Goal: Task Accomplishment & Management: Complete application form

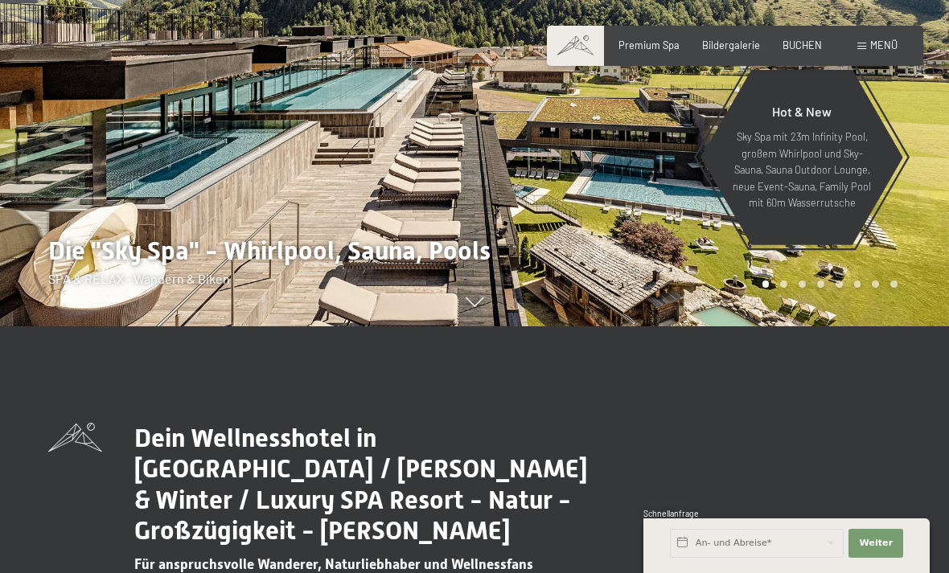
click at [805, 50] on div "BUCHEN" at bounding box center [801, 46] width 39 height 14
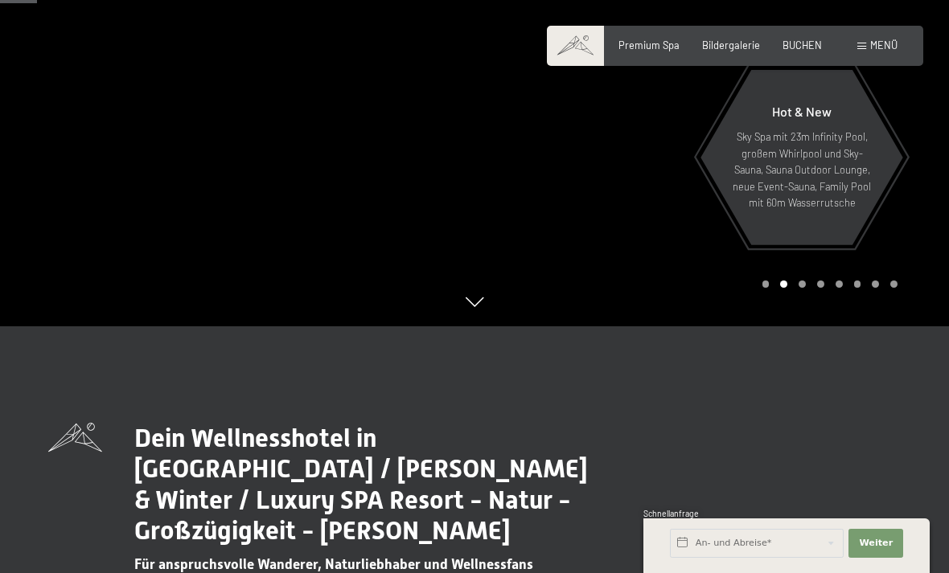
click at [808, 39] on span "BUCHEN" at bounding box center [801, 45] width 39 height 13
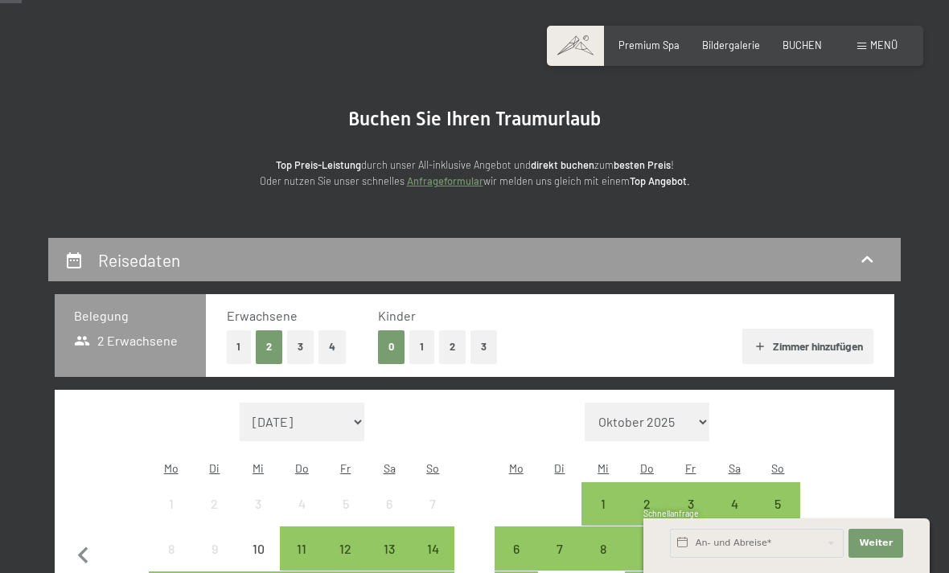
scroll to position [77, 0]
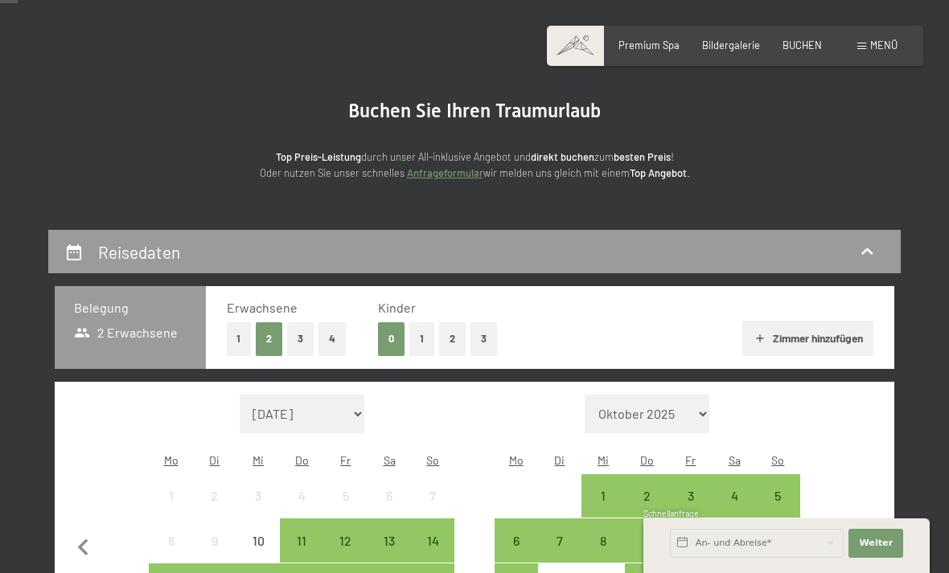
click at [450, 336] on button "2" at bounding box center [452, 338] width 27 height 33
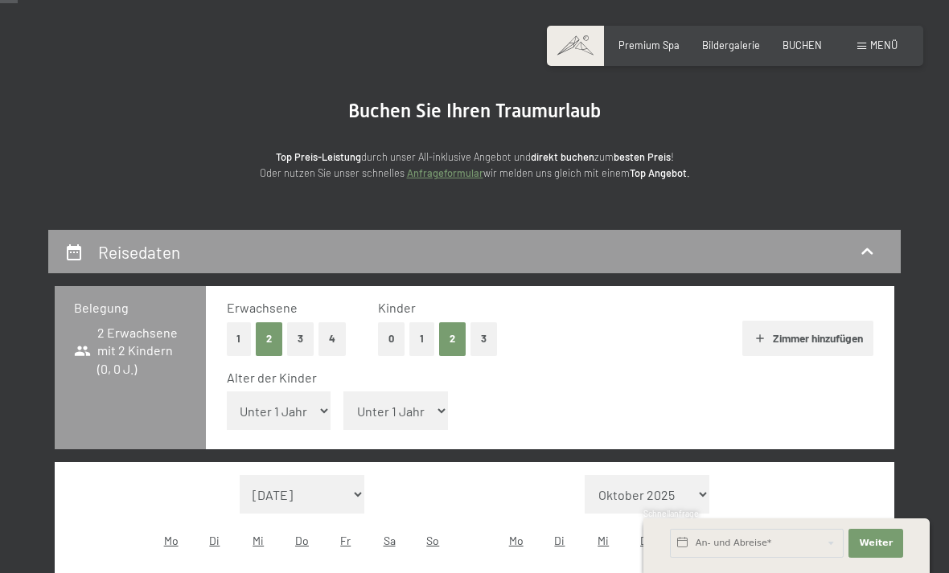
click at [294, 403] on select "Unter 1 Jahr 1 Jahr 2 Jahre 3 Jahre 4 Jahre 5 Jahre 6 Jahre 7 Jahre 8 Jahre 9 J…" at bounding box center [279, 410] width 105 height 39
select select "1"
click at [408, 399] on select "Unter 1 Jahr 1 Jahr 2 Jahre 3 Jahre 4 Jahre 5 Jahre 6 Jahre 7 Jahre 8 Jahre 9 J…" at bounding box center [395, 410] width 105 height 39
select select "6"
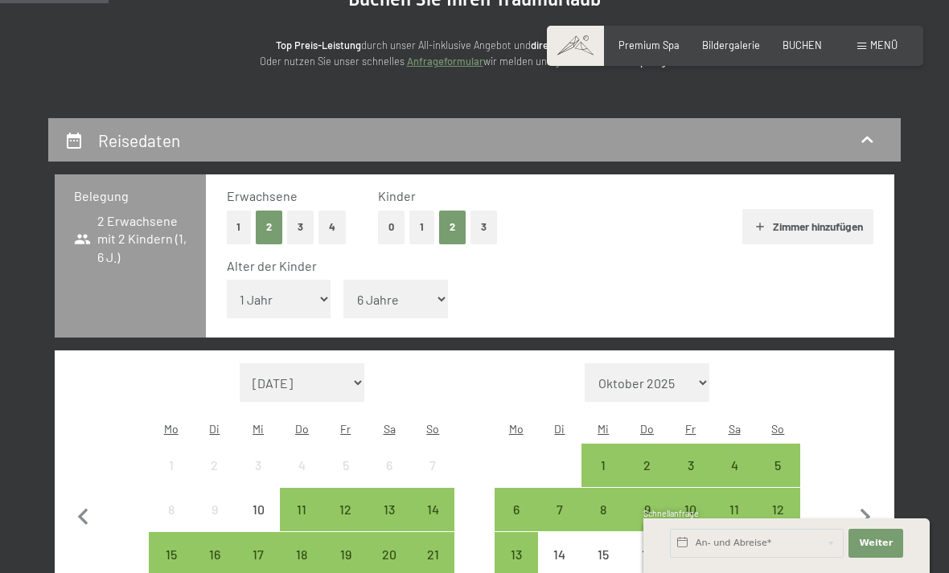
scroll to position [208, 0]
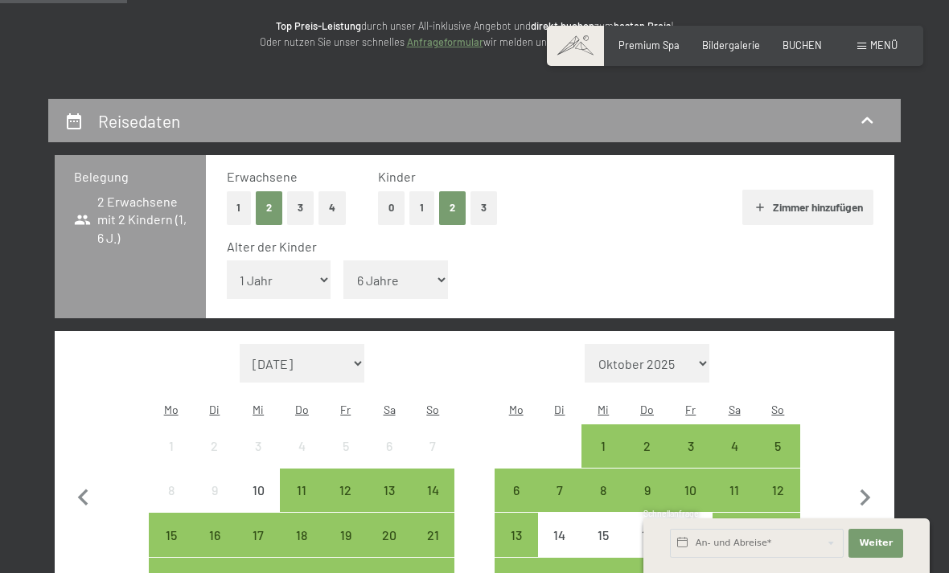
click at [773, 440] on div "5" at bounding box center [777, 460] width 40 height 40
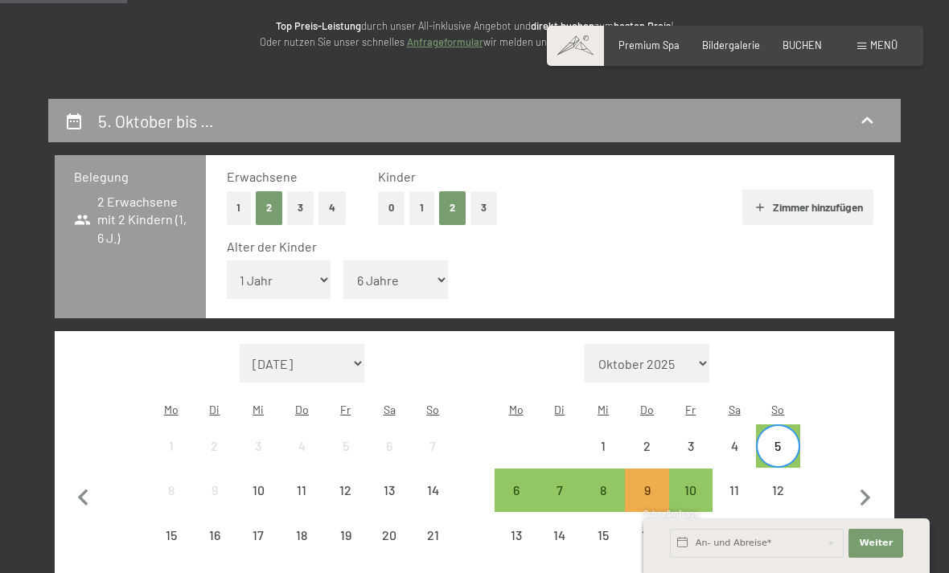
click at [785, 484] on div "12" at bounding box center [777, 504] width 40 height 40
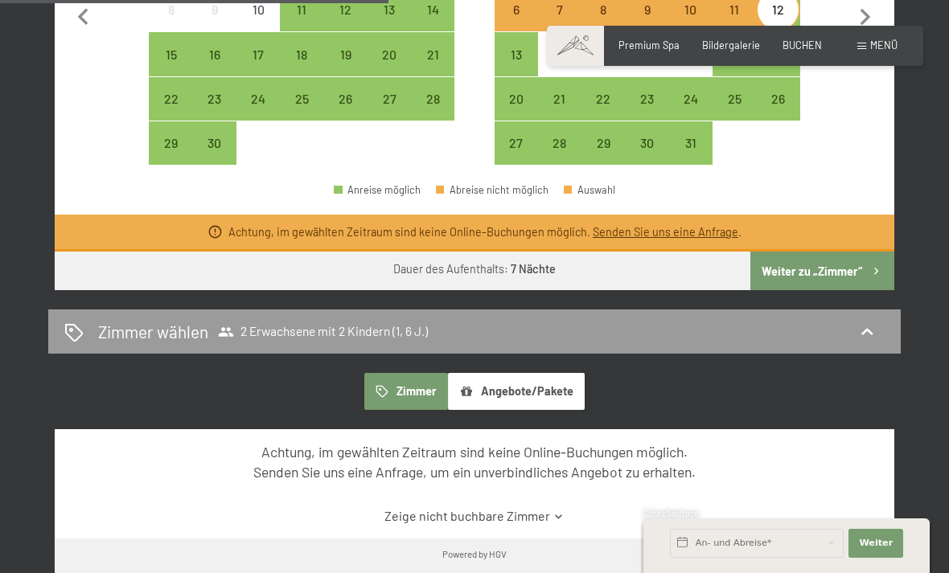
click at [823, 252] on button "Weiter zu „Zimmer“" at bounding box center [822, 271] width 144 height 39
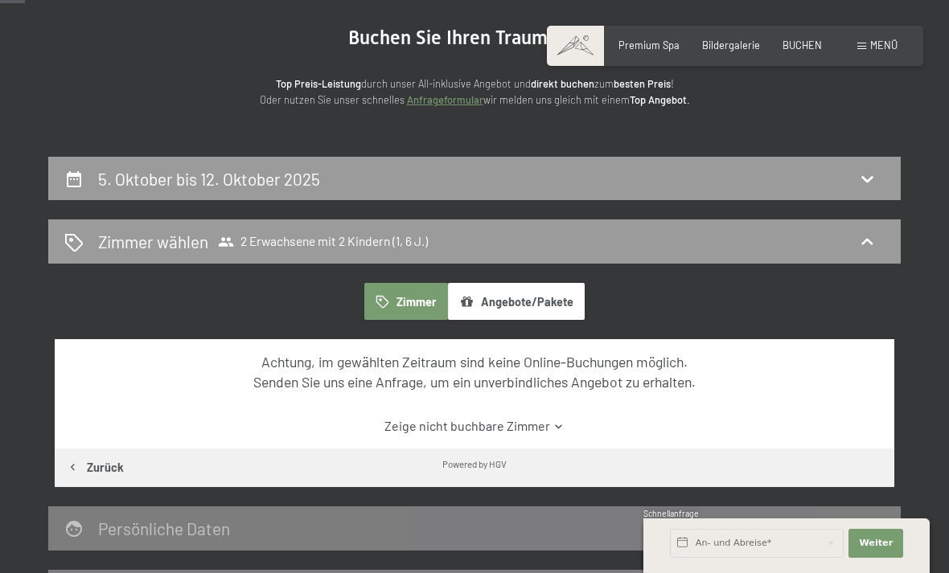
scroll to position [0, 0]
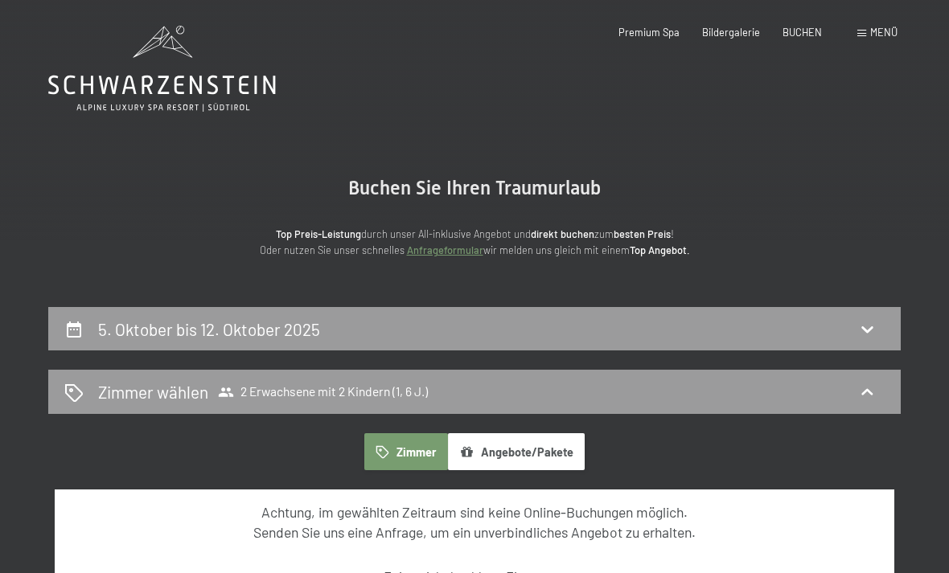
click at [879, 327] on div "5. Oktober bis 12. Oktober 2025" at bounding box center [474, 329] width 820 height 23
select select "1"
select select "6"
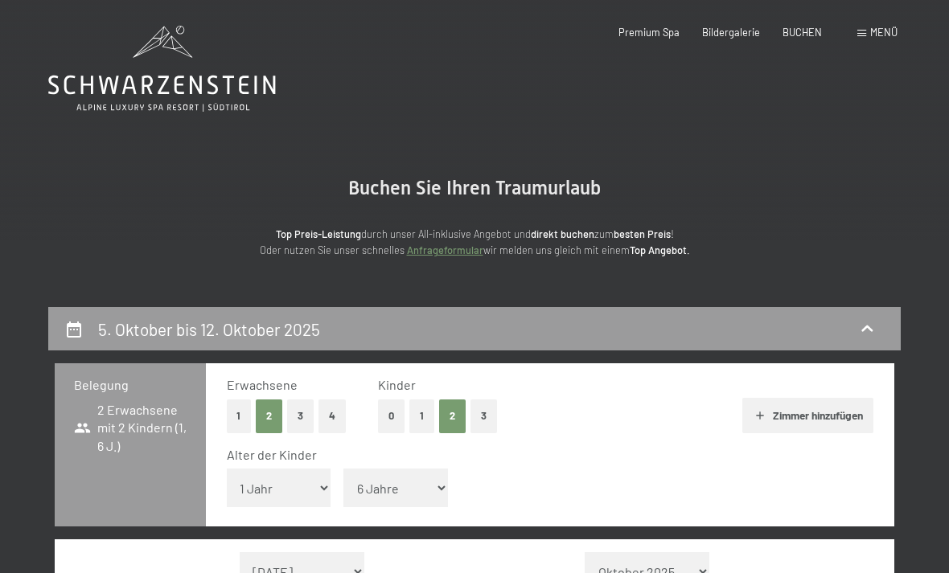
scroll to position [305, 0]
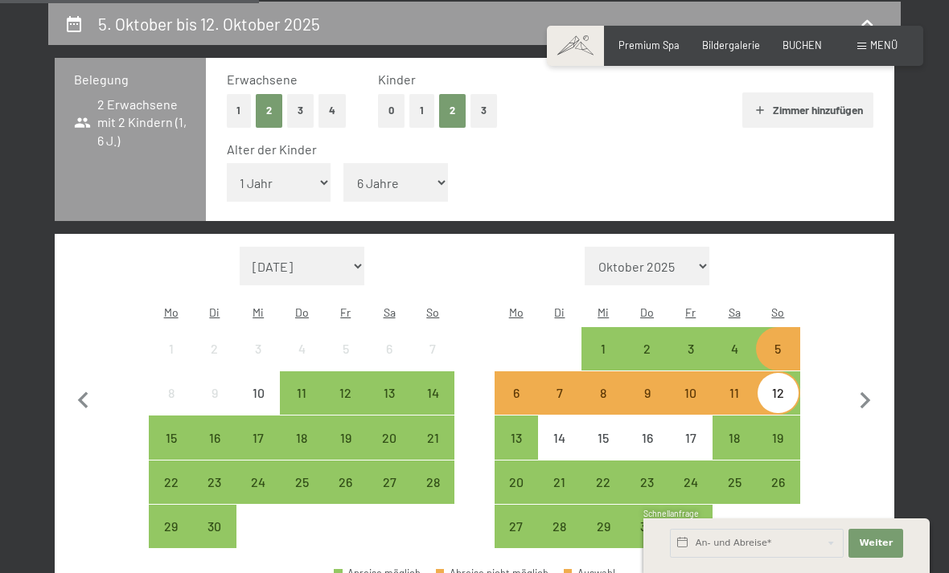
click at [739, 329] on div "4" at bounding box center [734, 349] width 40 height 40
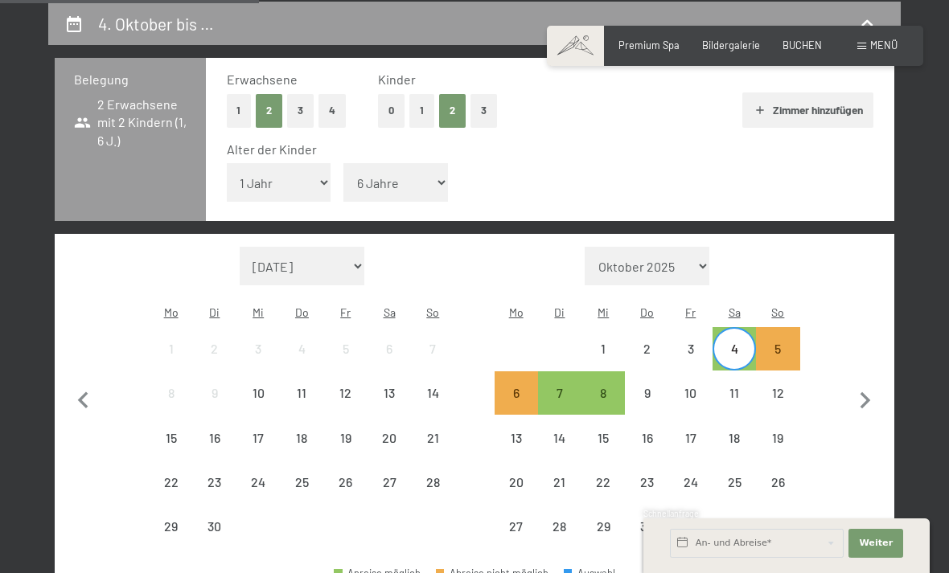
click at [740, 373] on div "11" at bounding box center [734, 393] width 40 height 40
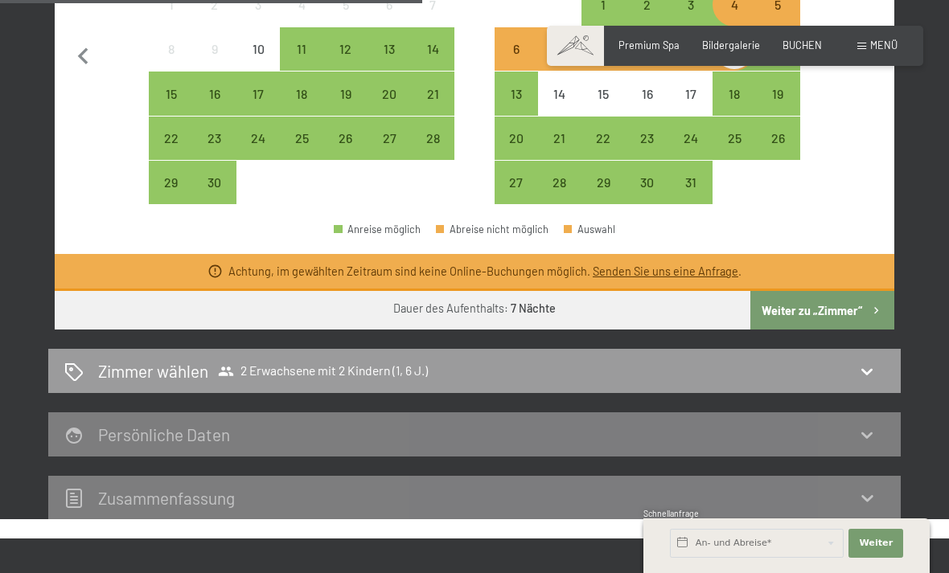
scroll to position [650, 0]
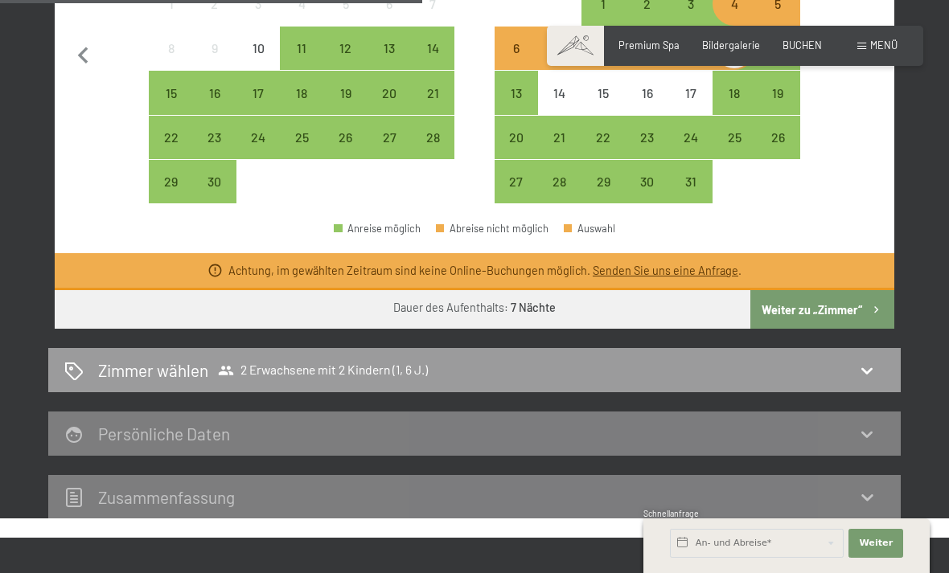
click at [846, 290] on button "Weiter zu „Zimmer“" at bounding box center [822, 309] width 144 height 39
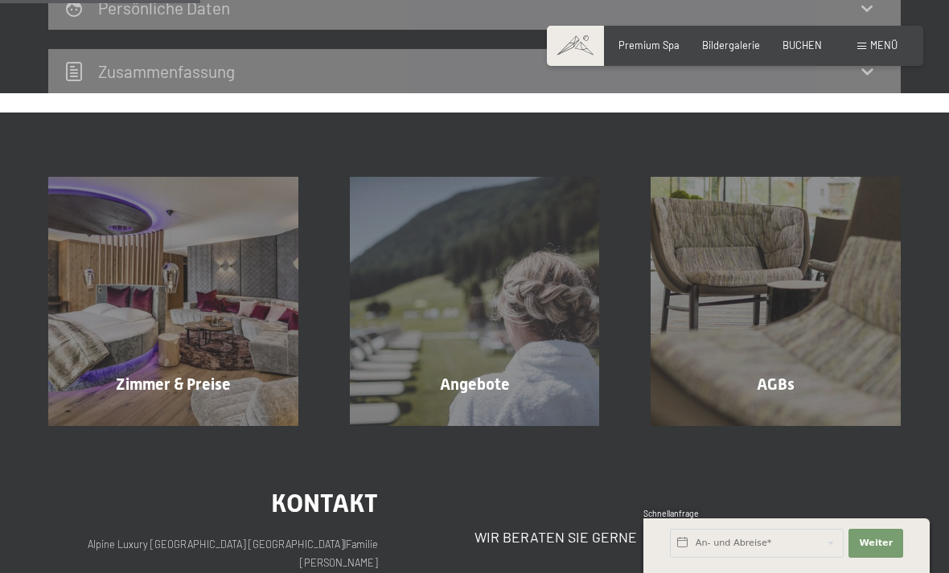
scroll to position [305, 0]
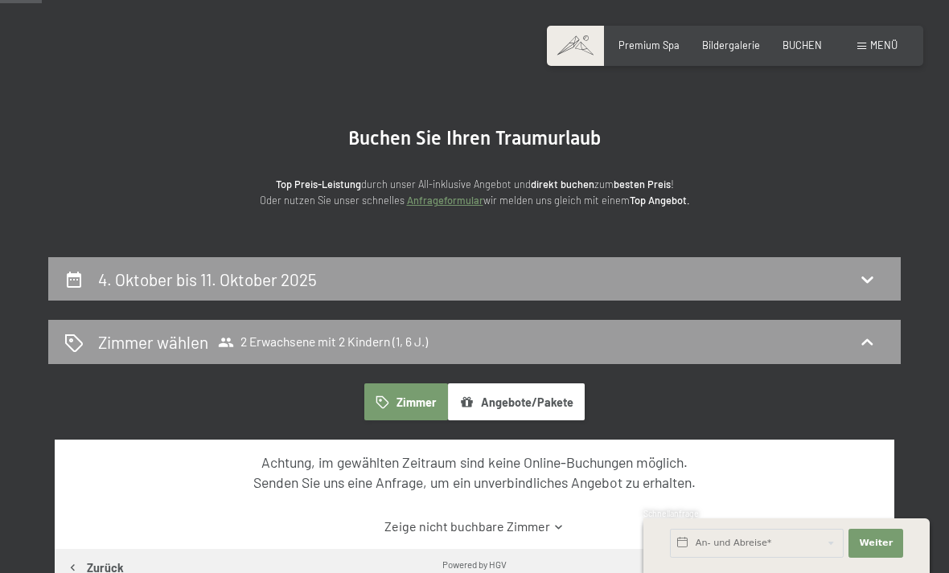
click at [869, 268] on div "4. Oktober bis 11. Oktober 2025" at bounding box center [474, 279] width 820 height 23
select select "1"
select select "6"
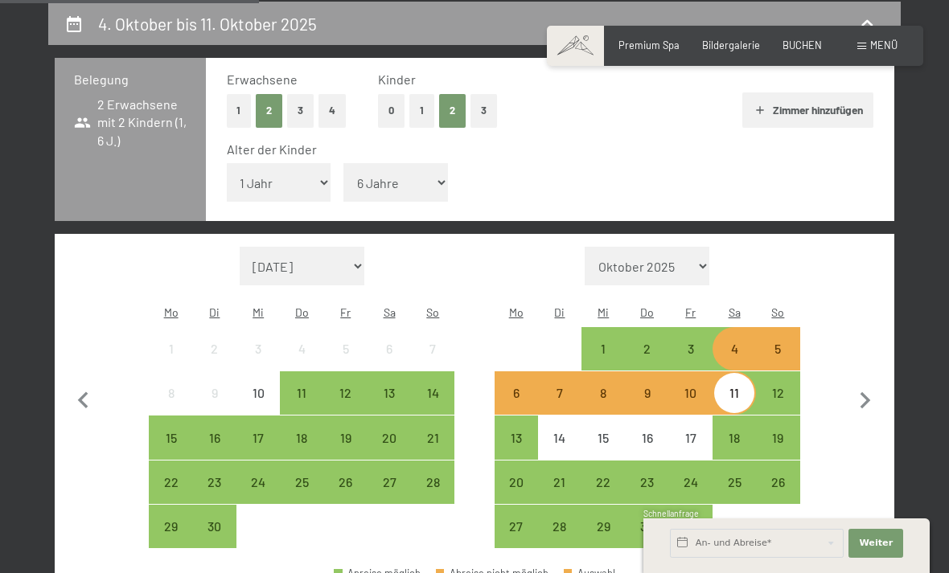
click at [516, 387] on div "6" at bounding box center [516, 407] width 40 height 40
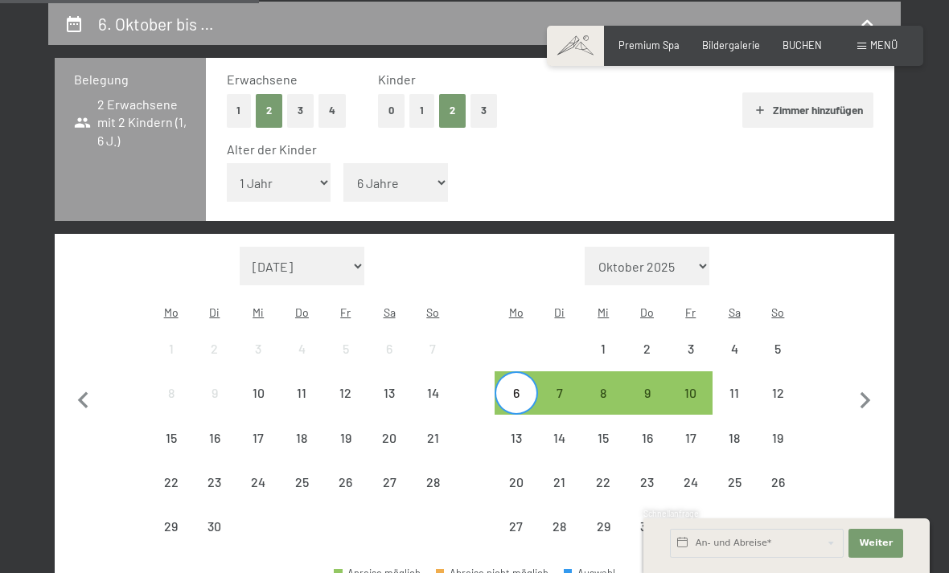
click at [527, 432] on div "13" at bounding box center [516, 452] width 40 height 40
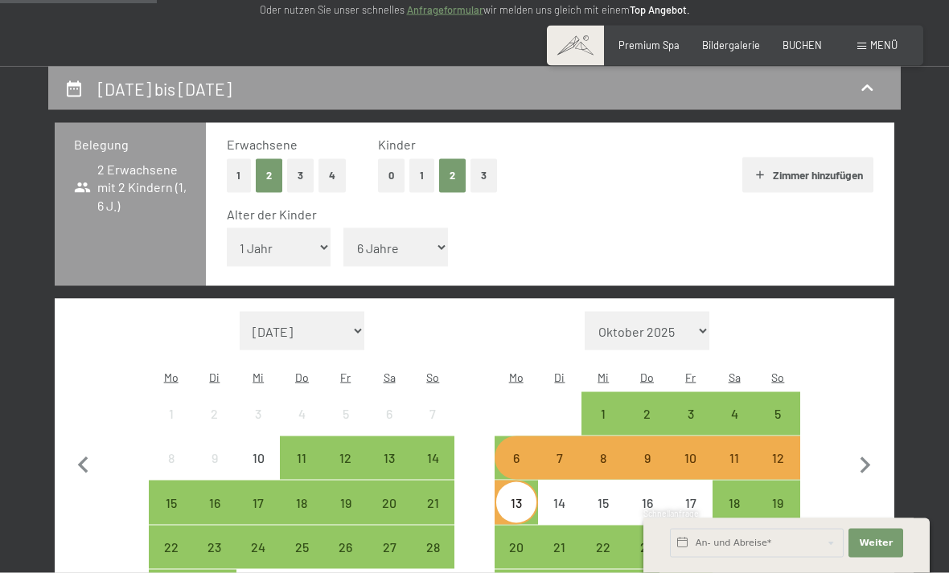
scroll to position [241, 0]
click at [740, 451] on div "11" at bounding box center [734, 471] width 40 height 40
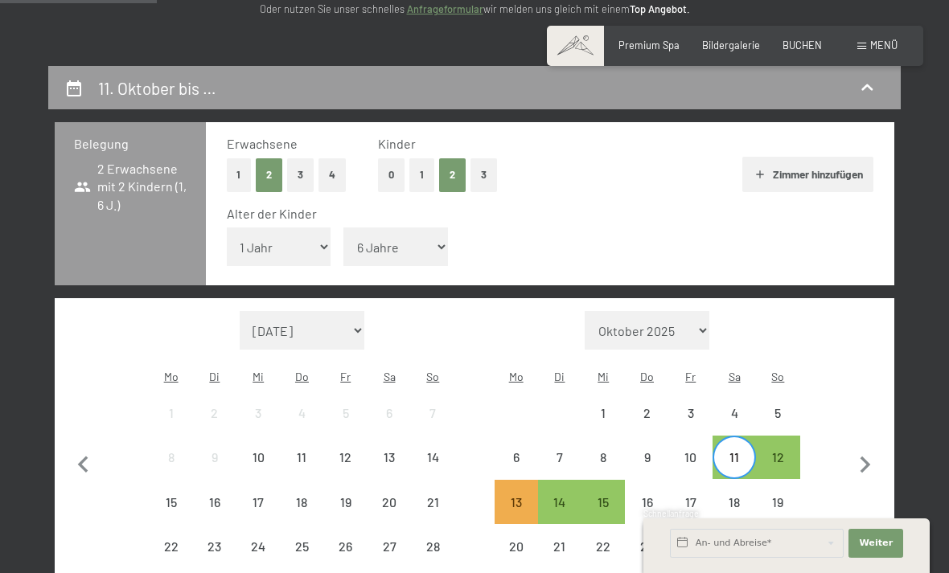
click at [737, 496] on div "18" at bounding box center [734, 516] width 40 height 40
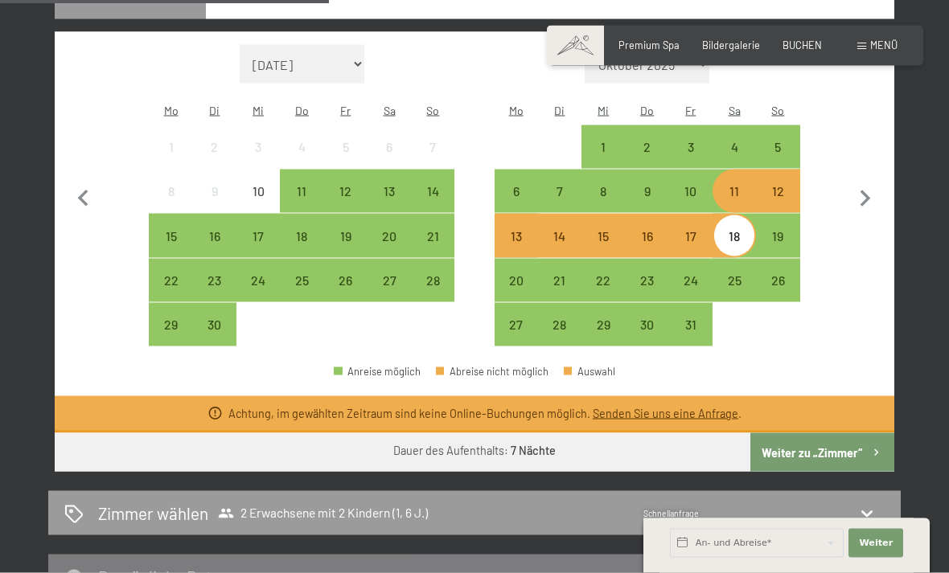
scroll to position [509, 0]
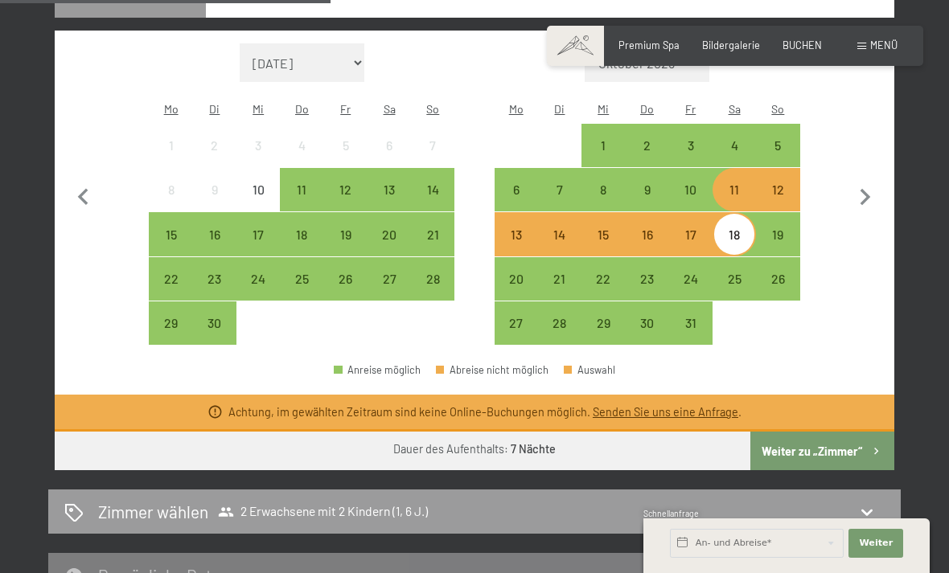
click at [827, 432] on button "Weiter zu „Zimmer“" at bounding box center [822, 451] width 144 height 39
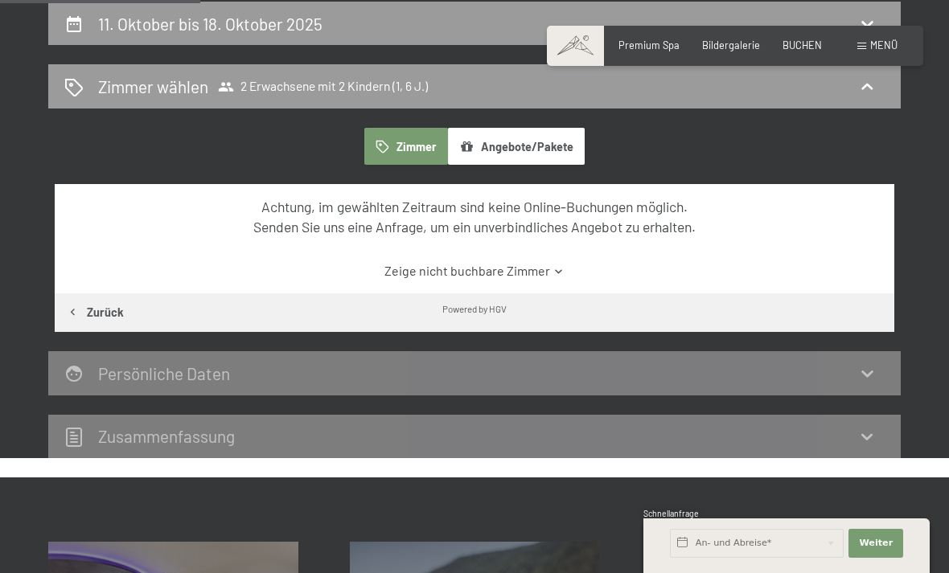
click at [542, 136] on button "Angebote/Pakete" at bounding box center [516, 146] width 137 height 37
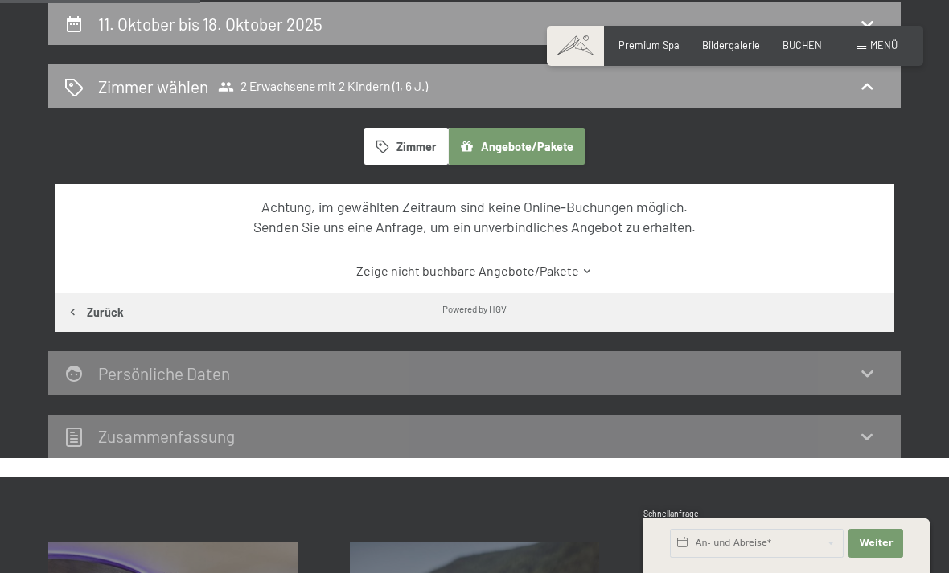
click at [581, 265] on icon at bounding box center [587, 271] width 12 height 12
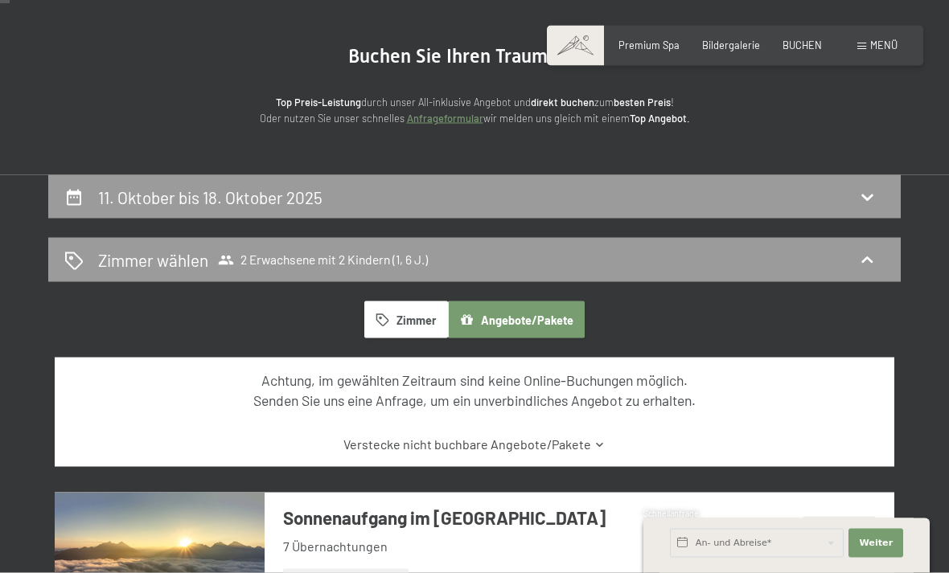
scroll to position [0, 0]
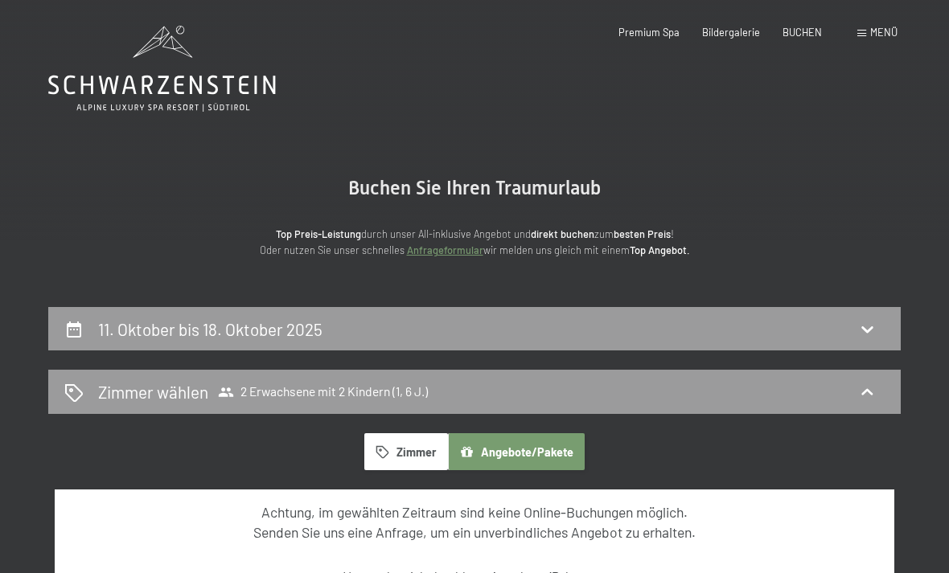
click at [728, 37] on div "Bildergalerie" at bounding box center [731, 33] width 58 height 14
click at [732, 32] on span "Bildergalerie" at bounding box center [731, 32] width 58 height 13
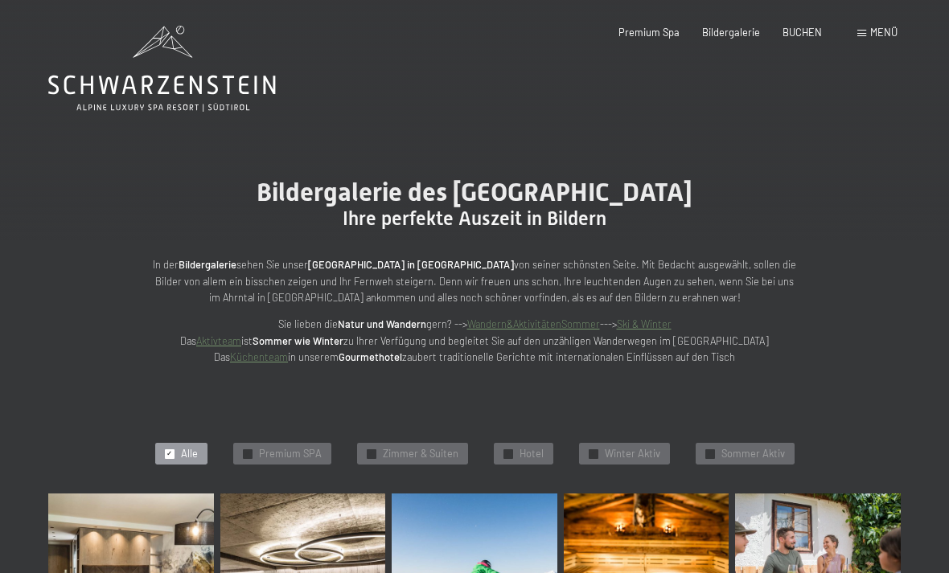
click at [875, 39] on div "Menü" at bounding box center [877, 33] width 40 height 14
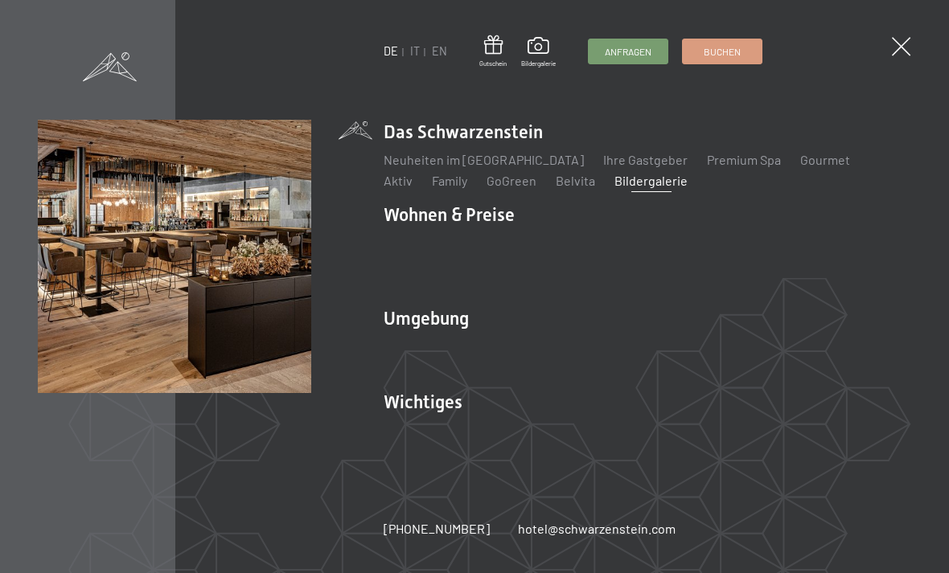
click at [645, 45] on span "Anfragen" at bounding box center [628, 52] width 47 height 14
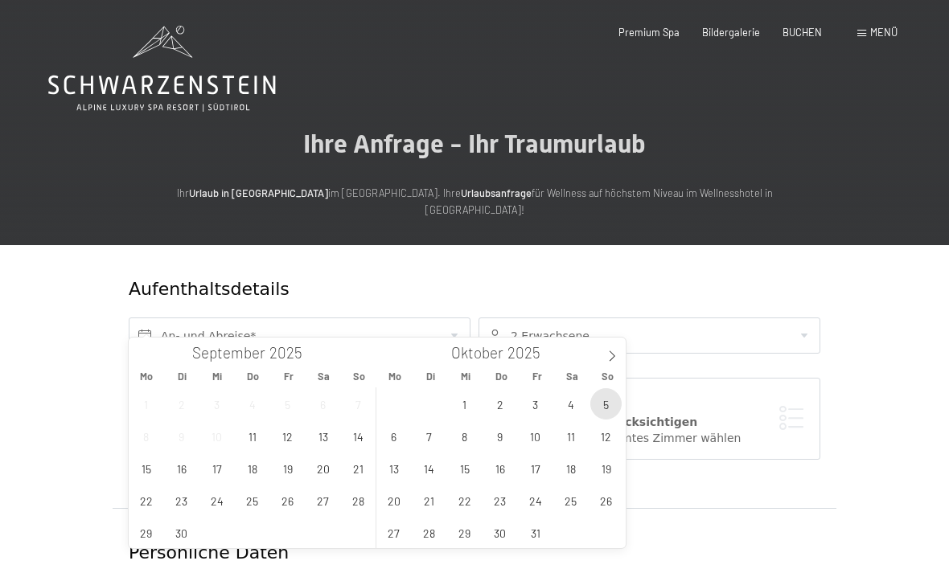
click at [614, 400] on span "5" at bounding box center [605, 403] width 31 height 31
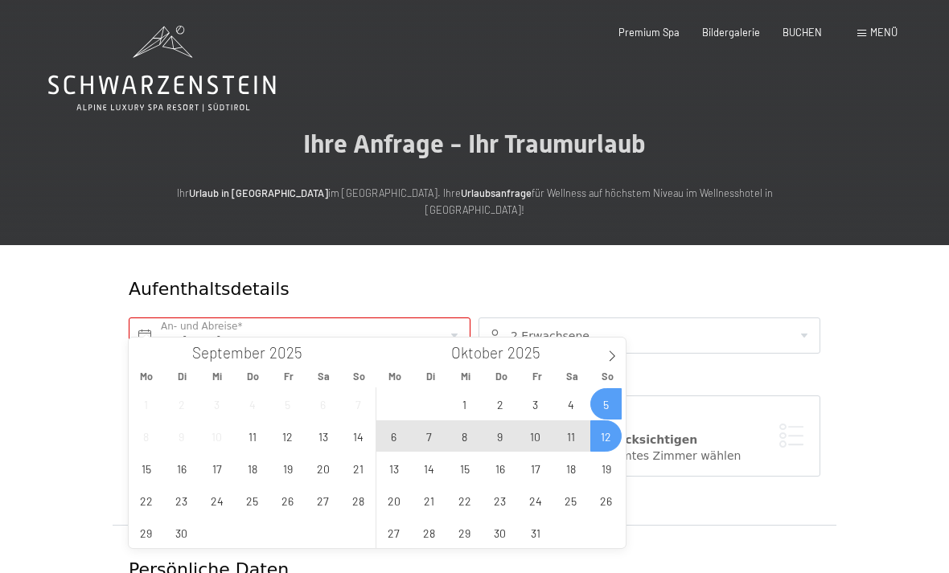
click at [614, 434] on span "12" at bounding box center [605, 435] width 31 height 31
type input "So. 05.10.2025 - So. 12.10.2025"
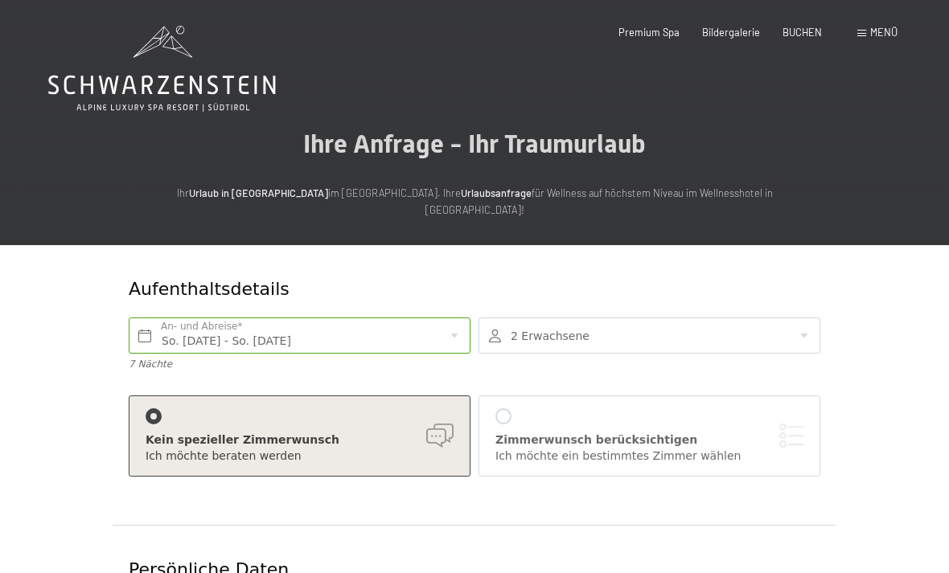
click at [570, 318] on div at bounding box center [649, 336] width 342 height 36
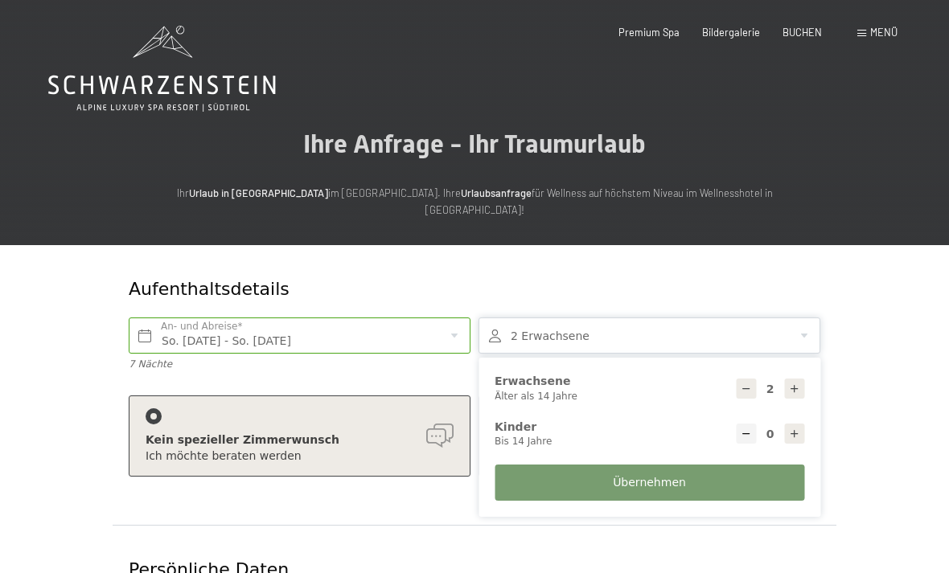
click at [789, 428] on icon at bounding box center [794, 433] width 11 height 11
type input "1"
select select
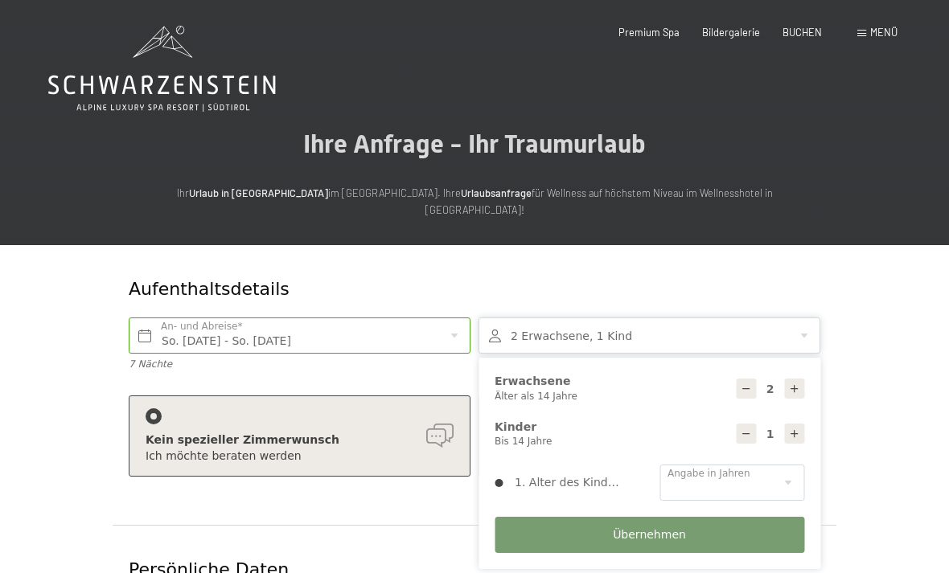
click at [800, 424] on div at bounding box center [794, 434] width 20 height 20
type input "2"
select select
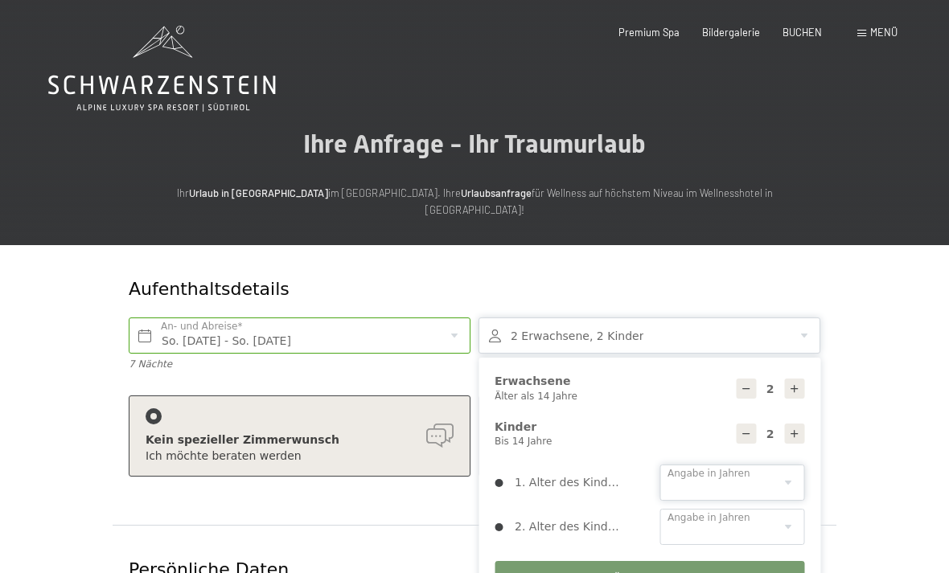
click at [792, 465] on select "0 1 2 3 4 5 6 7 8 9 10 11 12 13 14" at bounding box center [731, 483] width 145 height 36
select select "1"
click at [741, 509] on select "0 1 2 3 4 5 6 7 8 9 10 11 12 13 14" at bounding box center [731, 527] width 145 height 36
select select "6"
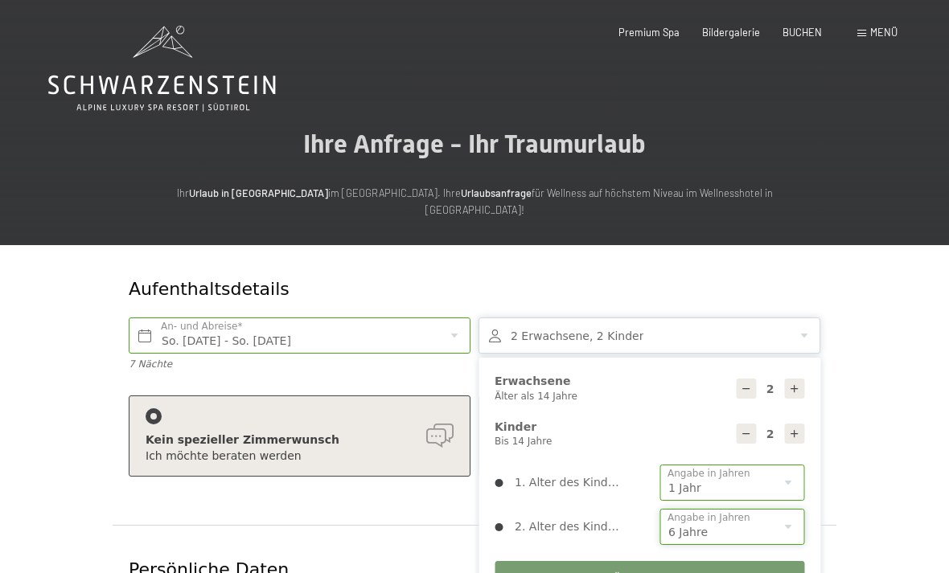
scroll to position [58, 0]
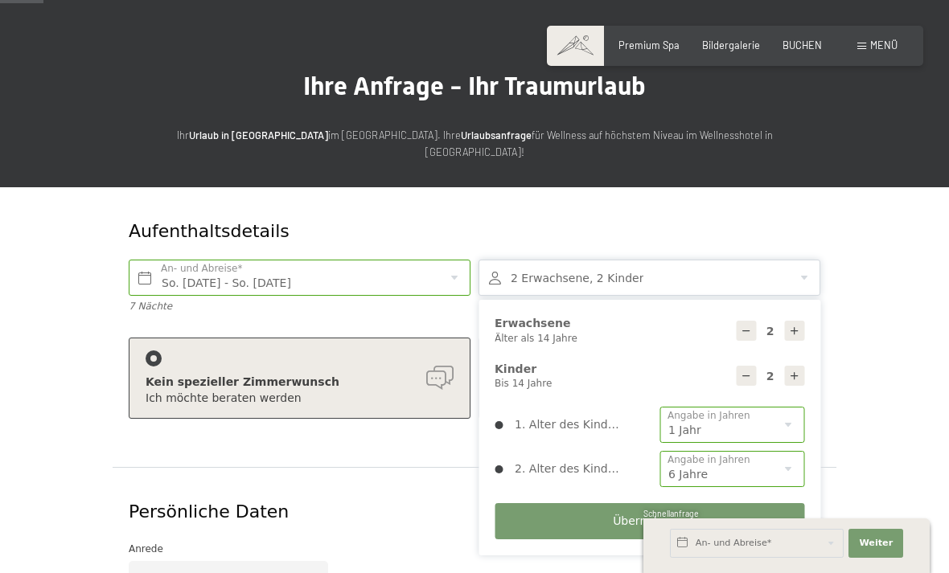
click at [673, 514] on span "Übernehmen" at bounding box center [649, 522] width 73 height 16
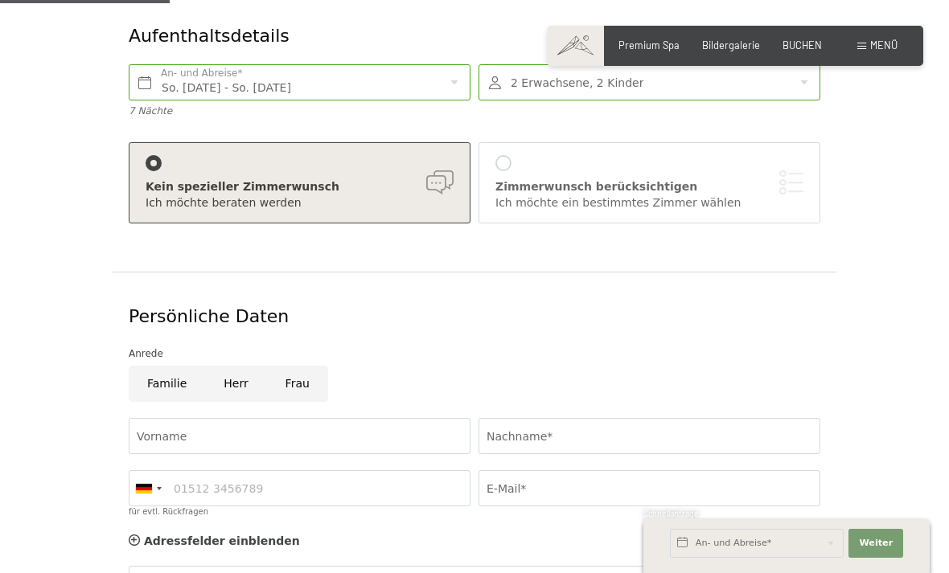
scroll to position [299, 0]
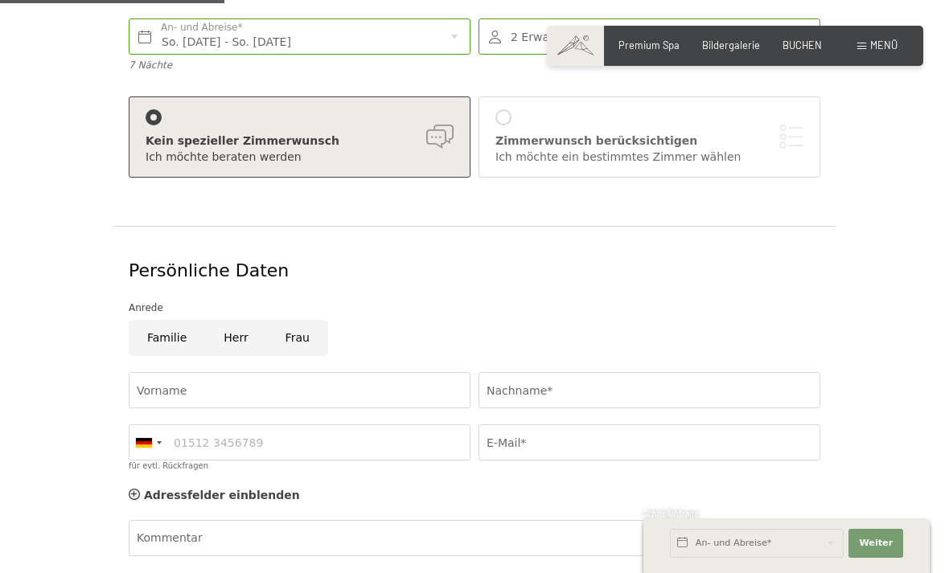
click at [240, 322] on input "Herr" at bounding box center [235, 338] width 61 height 36
radio input "true"
click at [198, 382] on input "Vorname" at bounding box center [300, 390] width 342 height 36
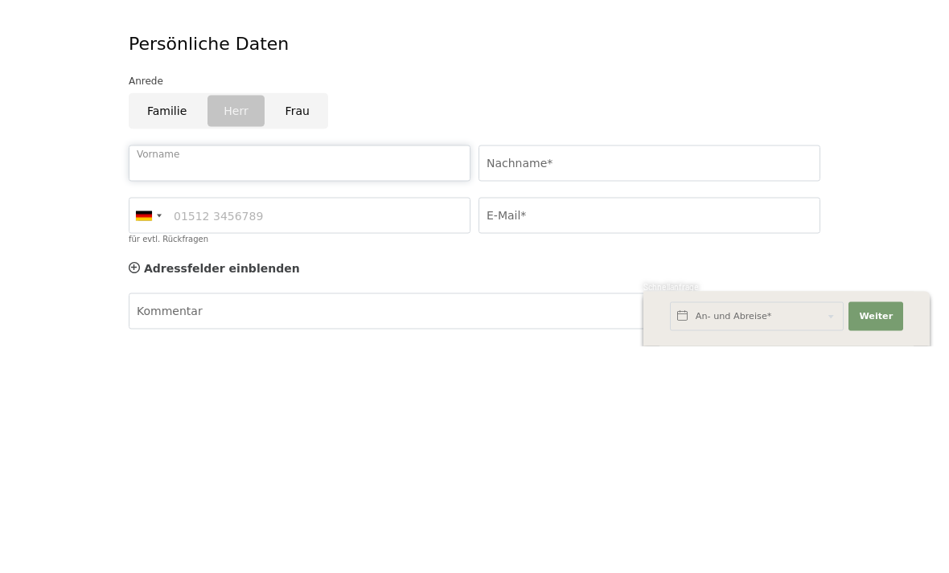
type input "Matthias"
type input "Heisch"
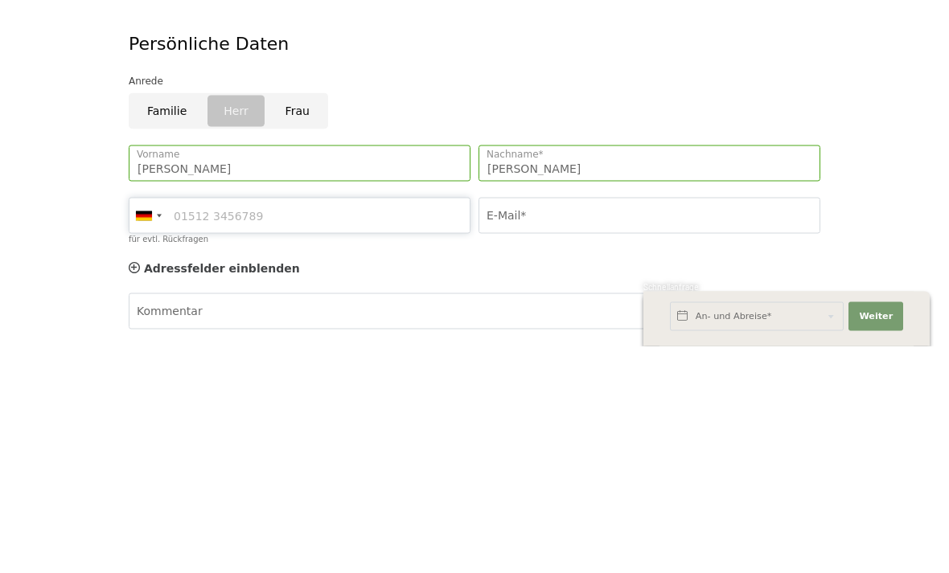
type input "1726236340"
type input "m.heischi@web.de"
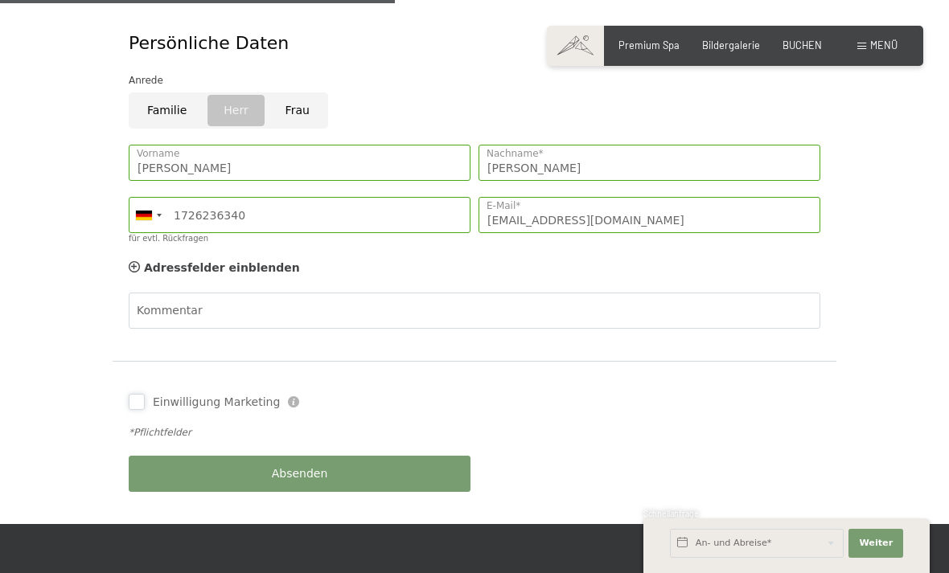
click at [139, 394] on input "Einwilligung Marketing" at bounding box center [137, 402] width 16 height 16
checkbox input "true"
click at [235, 456] on button "Absenden" at bounding box center [300, 474] width 342 height 36
